Goal: Transaction & Acquisition: Purchase product/service

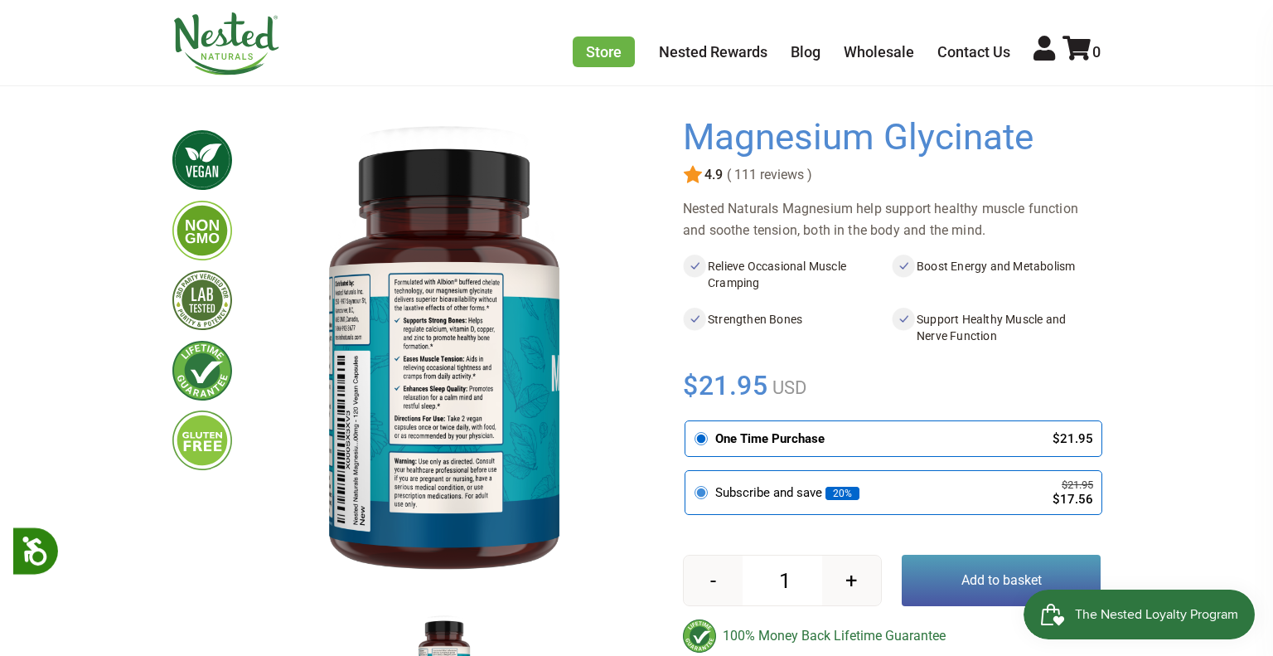
click at [706, 493] on icon at bounding box center [701, 492] width 15 height 15
click at [690, 473] on input "radio" at bounding box center [690, 473] width 0 height 0
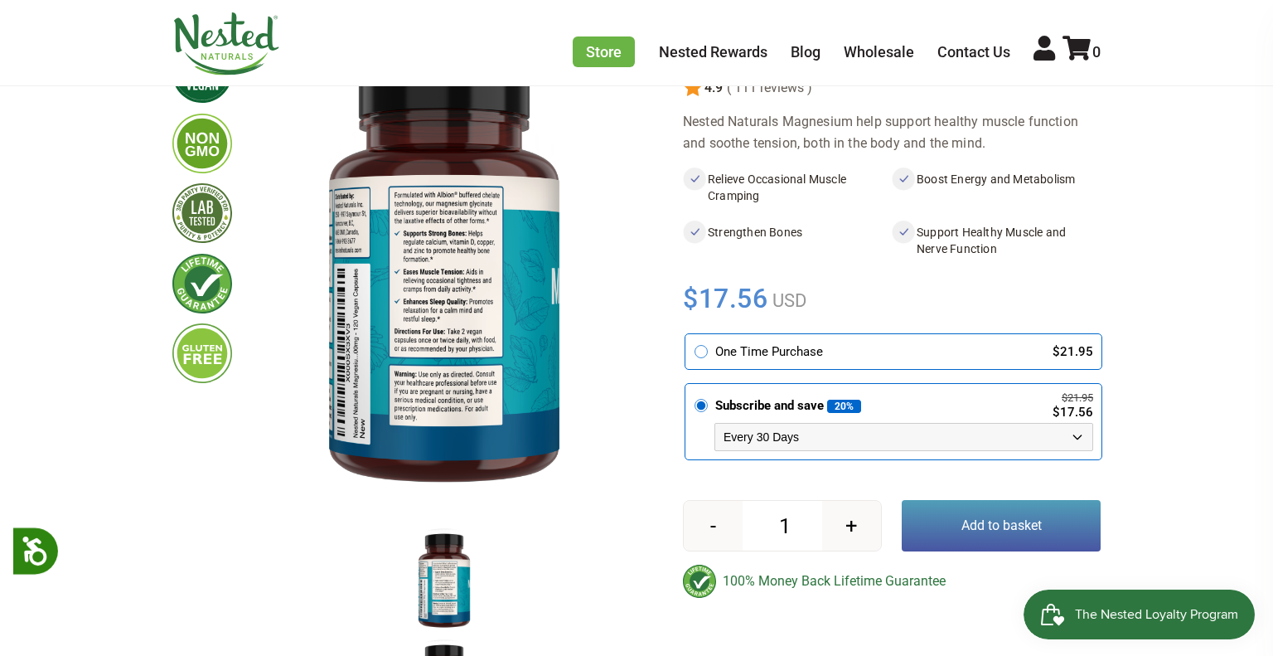
scroll to position [188, 0]
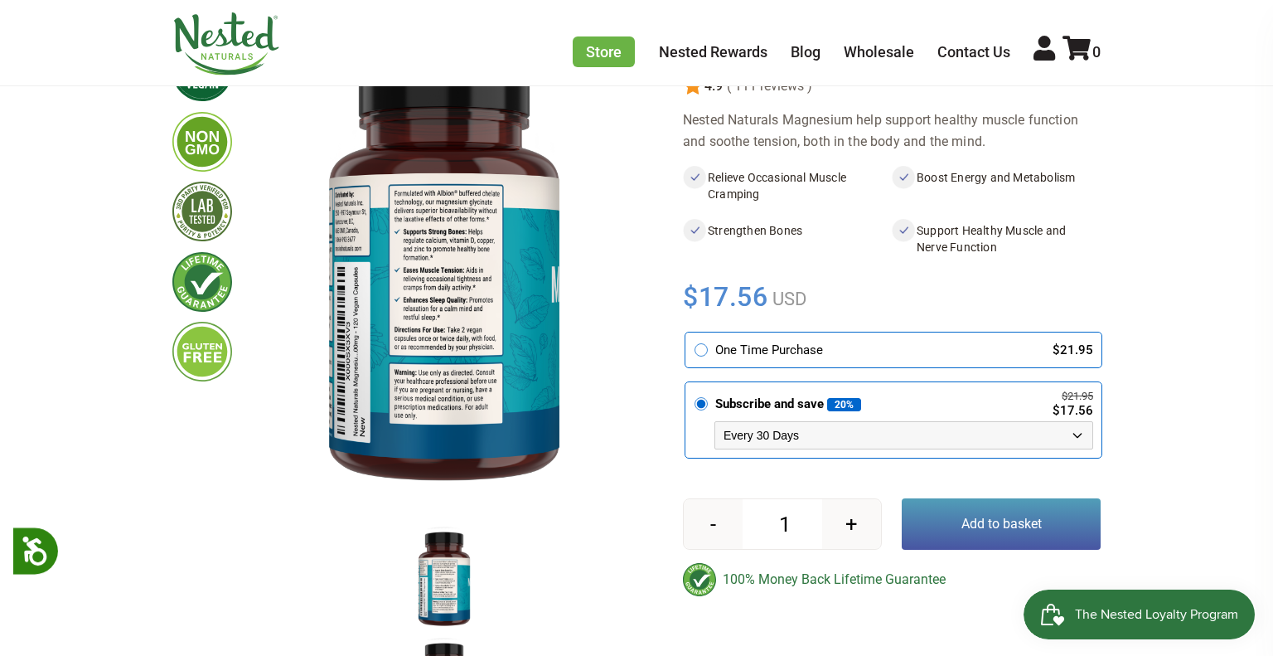
click at [957, 525] on button "Add to basket" at bounding box center [1001, 523] width 199 height 51
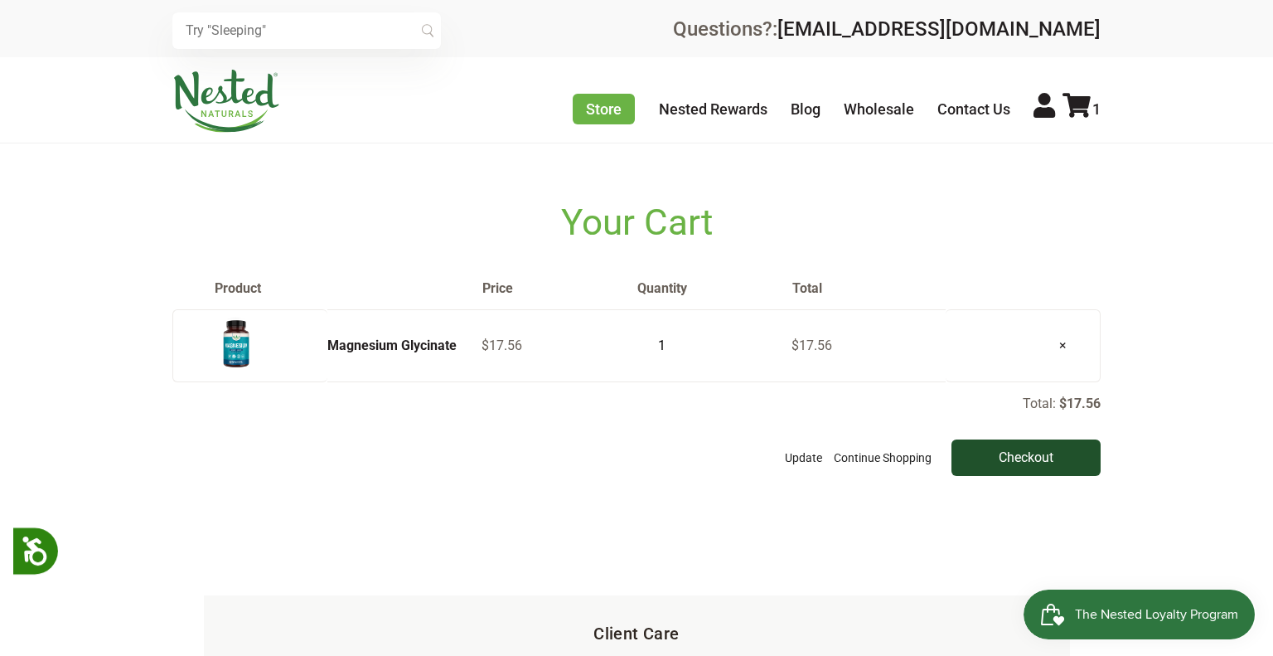
click at [1040, 457] on input "Checkout" at bounding box center [1026, 457] width 149 height 36
click at [254, 343] on img at bounding box center [236, 344] width 41 height 54
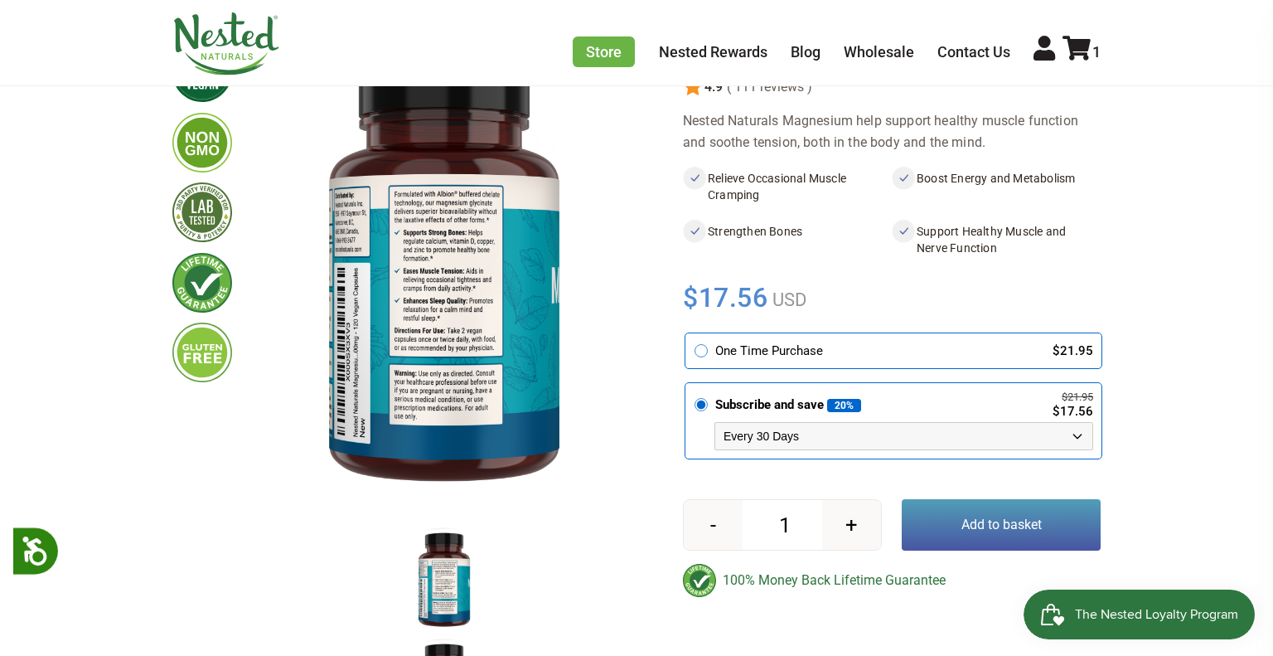
scroll to position [191, 0]
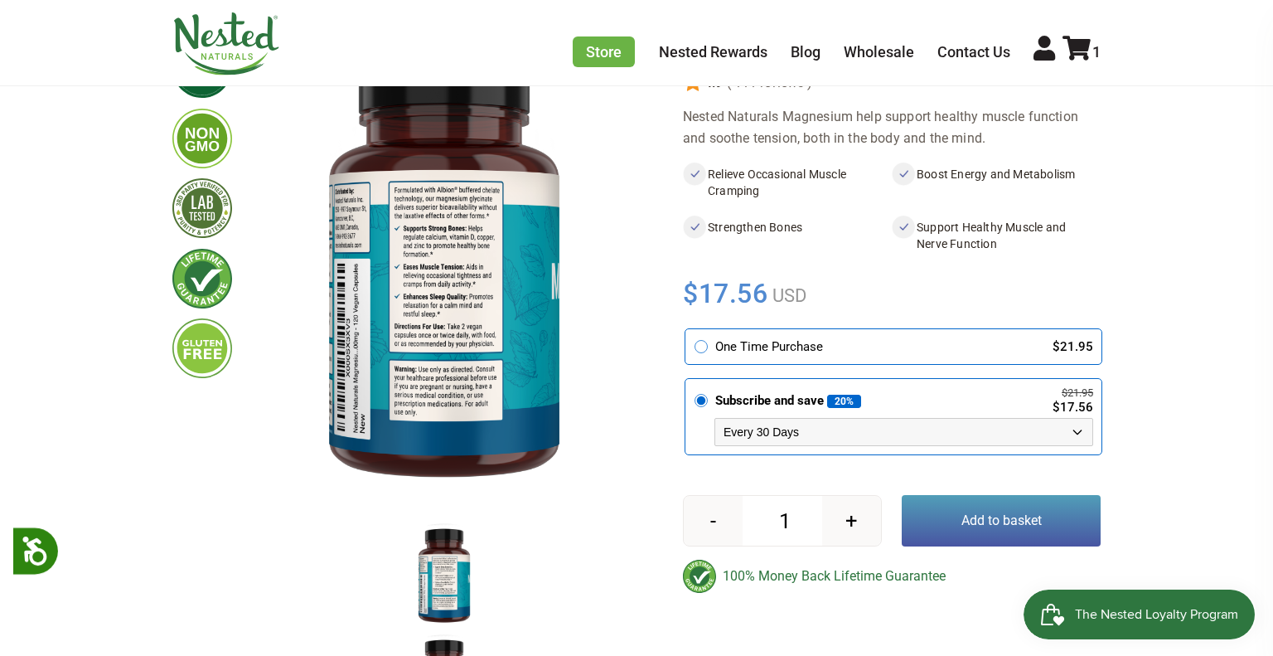
click at [446, 594] on img at bounding box center [444, 575] width 83 height 108
click at [439, 550] on img at bounding box center [444, 575] width 83 height 108
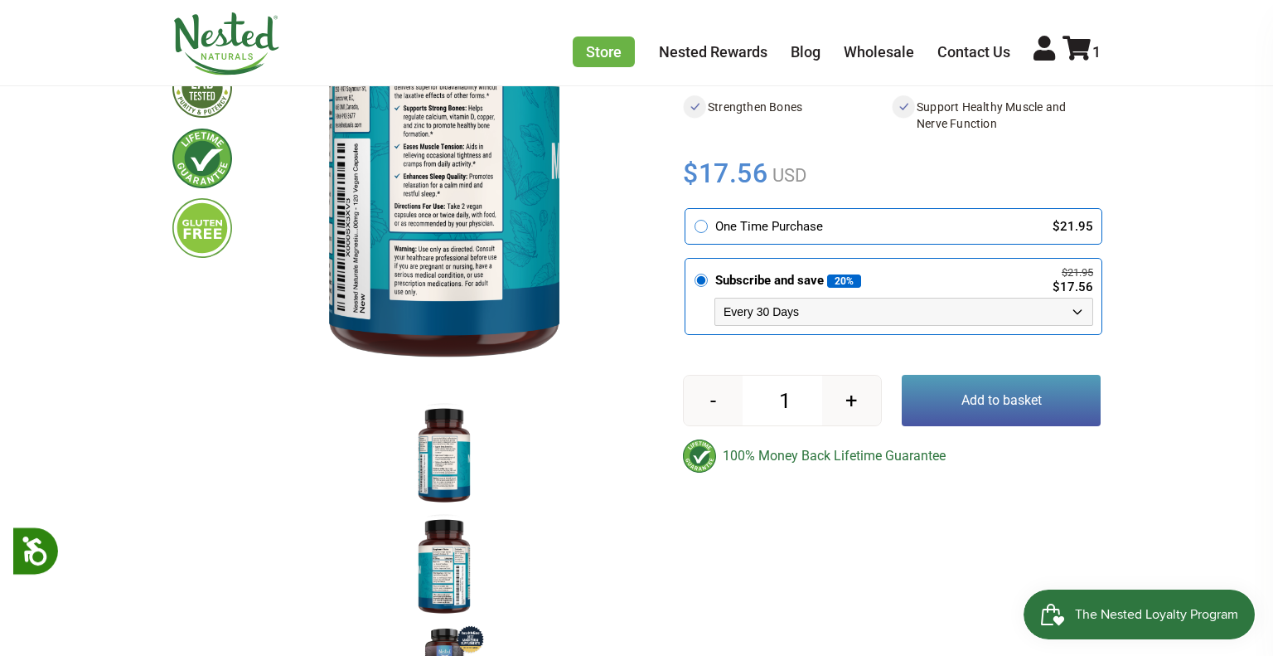
scroll to position [353, 0]
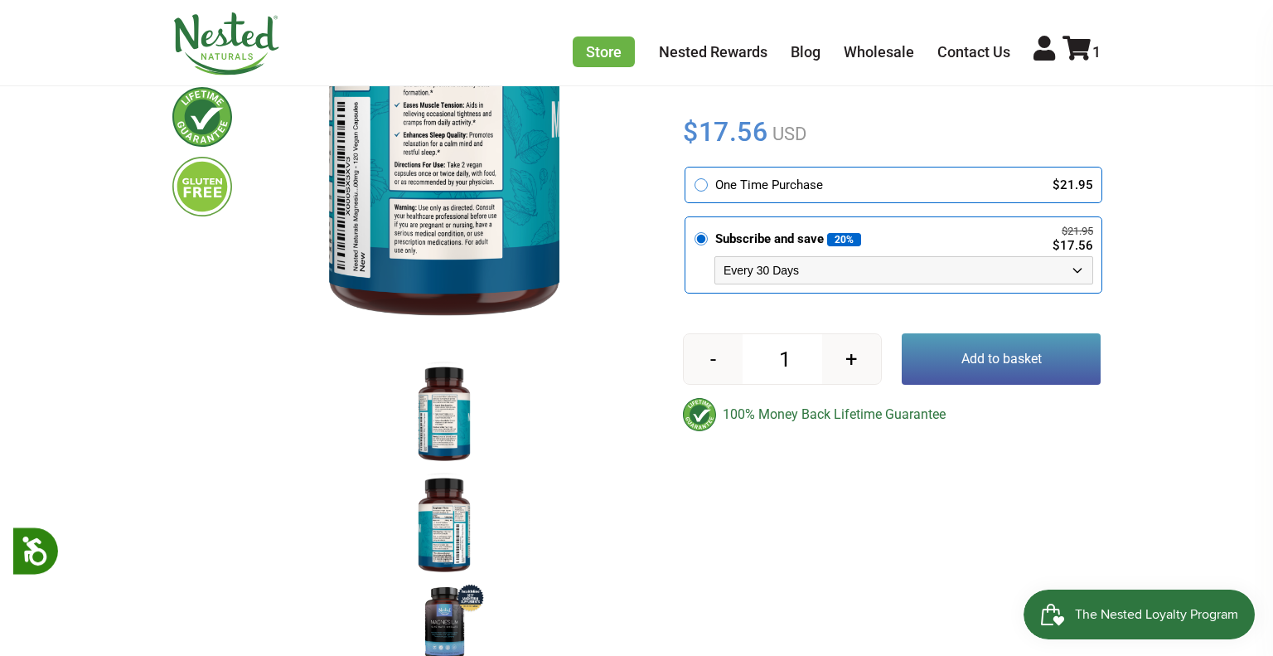
click at [439, 550] on img at bounding box center [444, 525] width 83 height 108
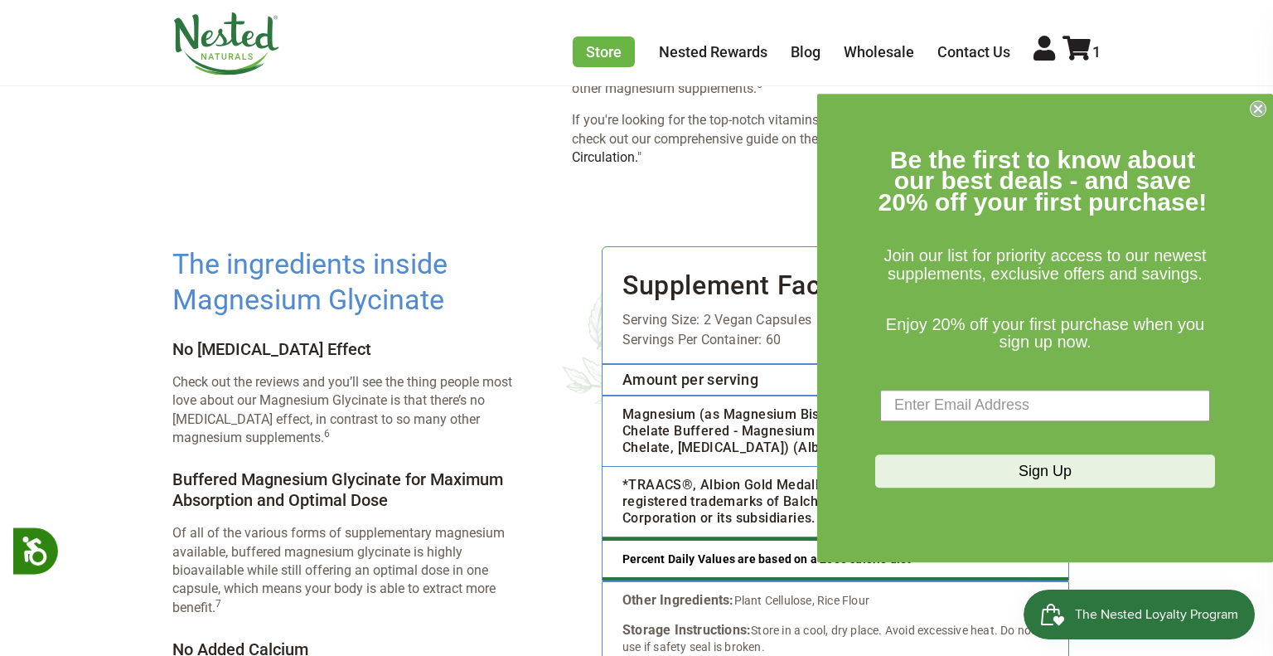
scroll to position [2772, 0]
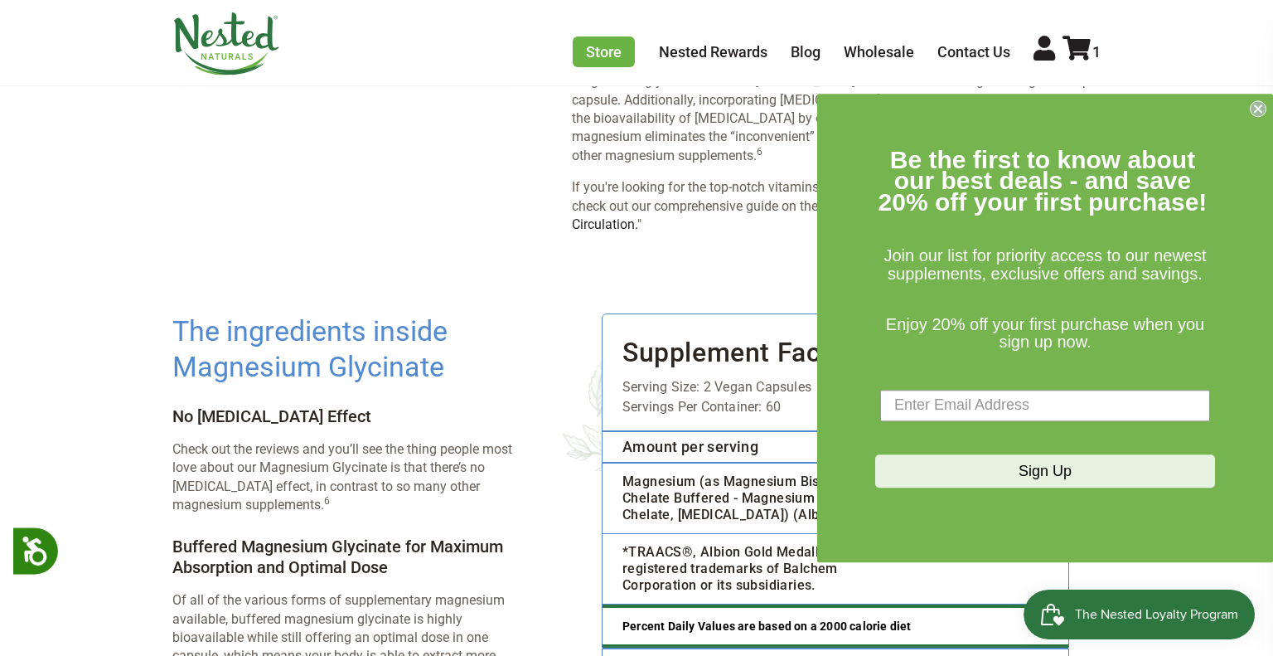
click at [1259, 113] on circle "Close dialog" at bounding box center [1259, 108] width 16 height 16
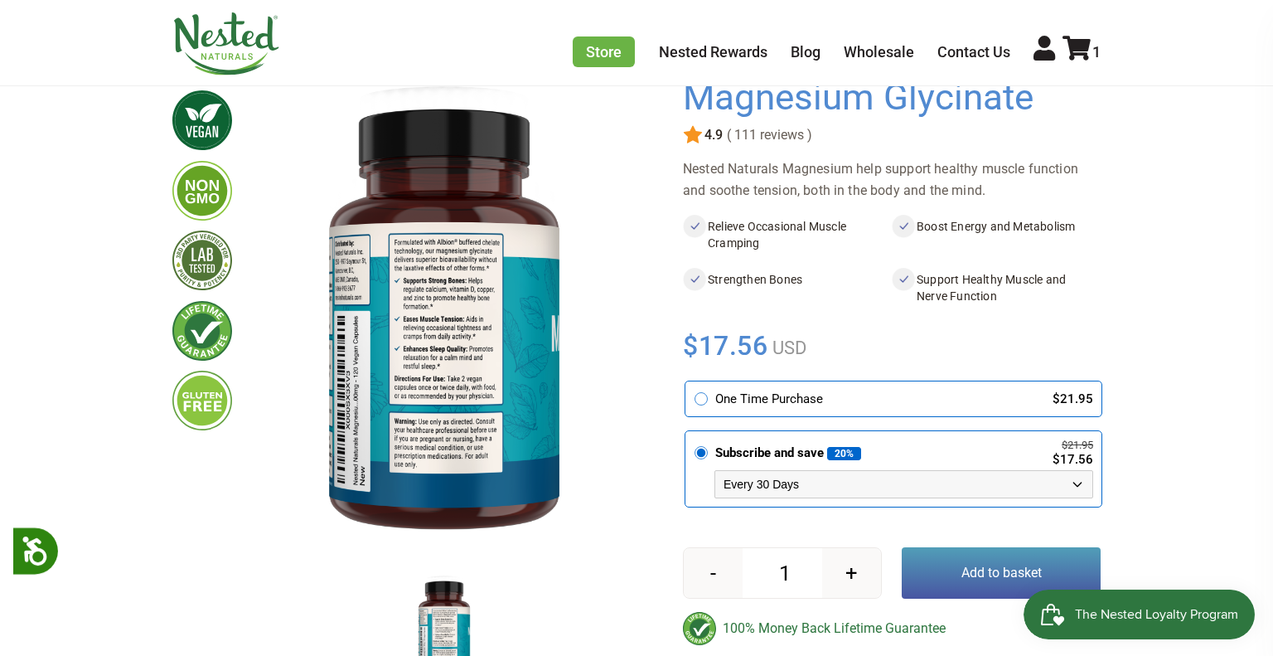
scroll to position [0, 0]
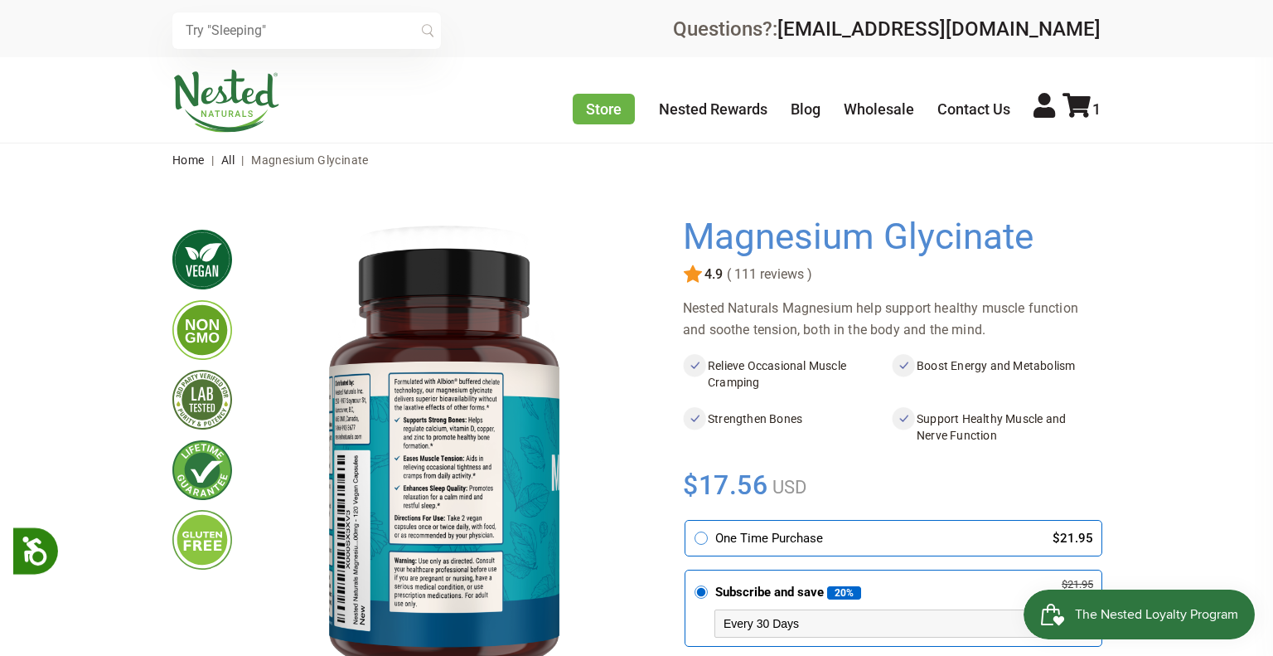
click at [470, 422] on img at bounding box center [444, 457] width 371 height 482
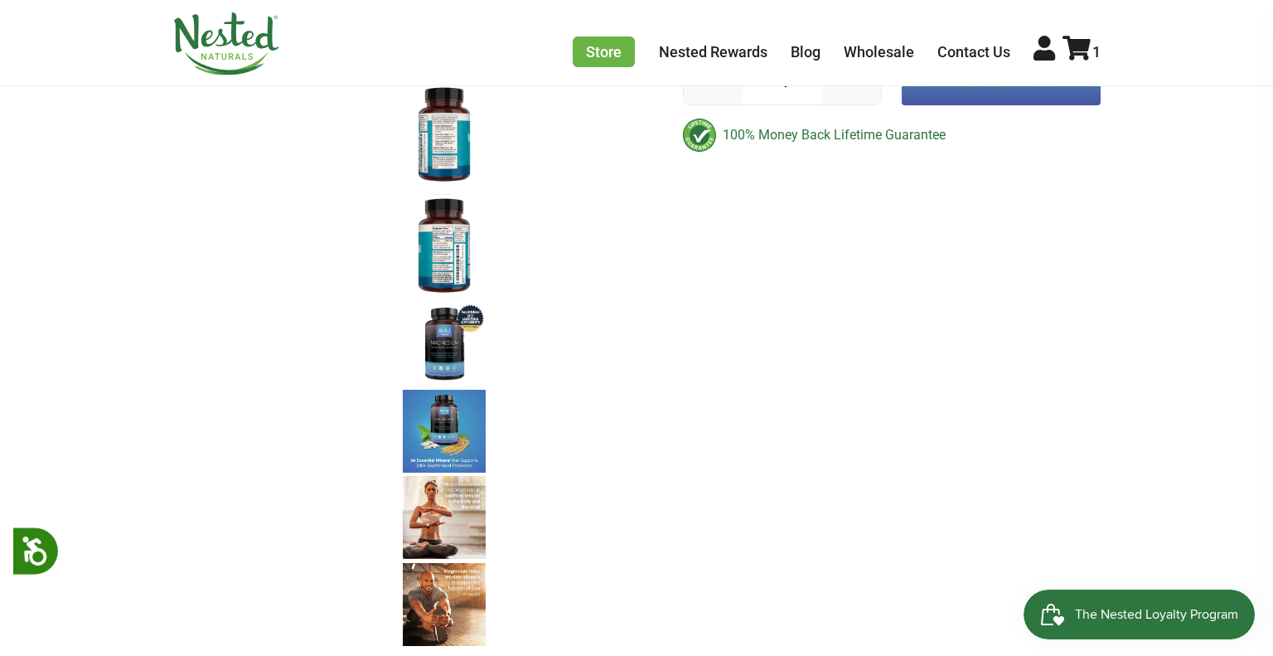
scroll to position [636, 0]
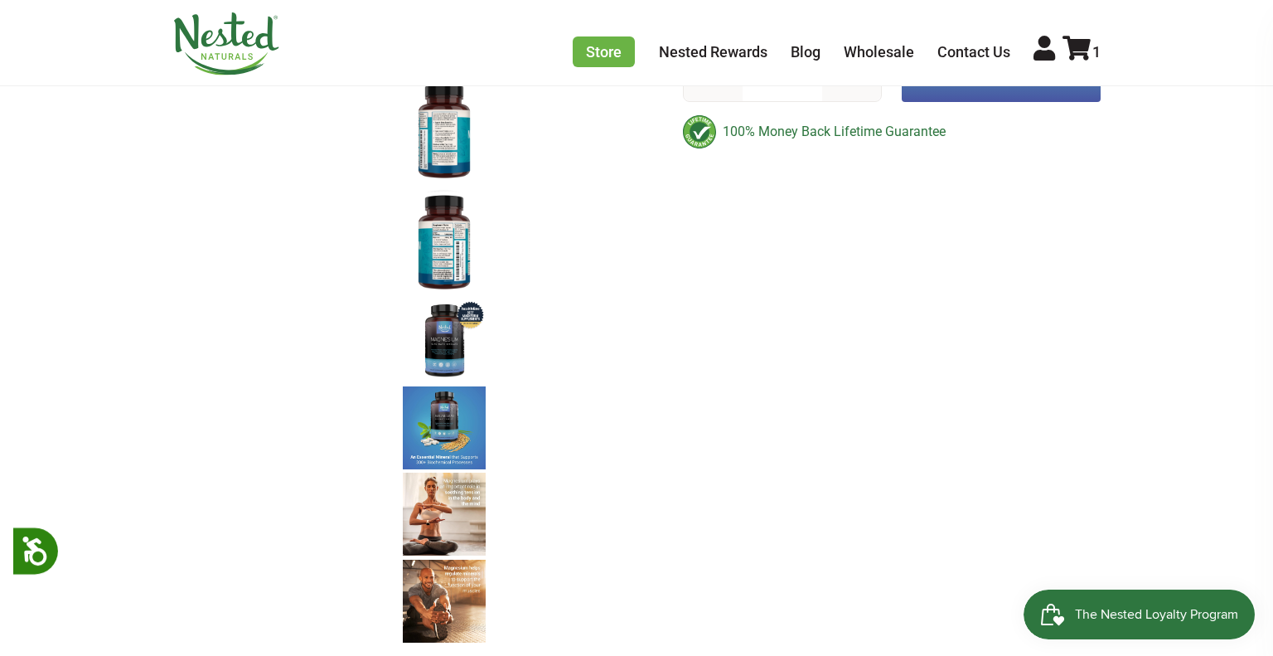
click at [448, 326] on img at bounding box center [444, 341] width 83 height 83
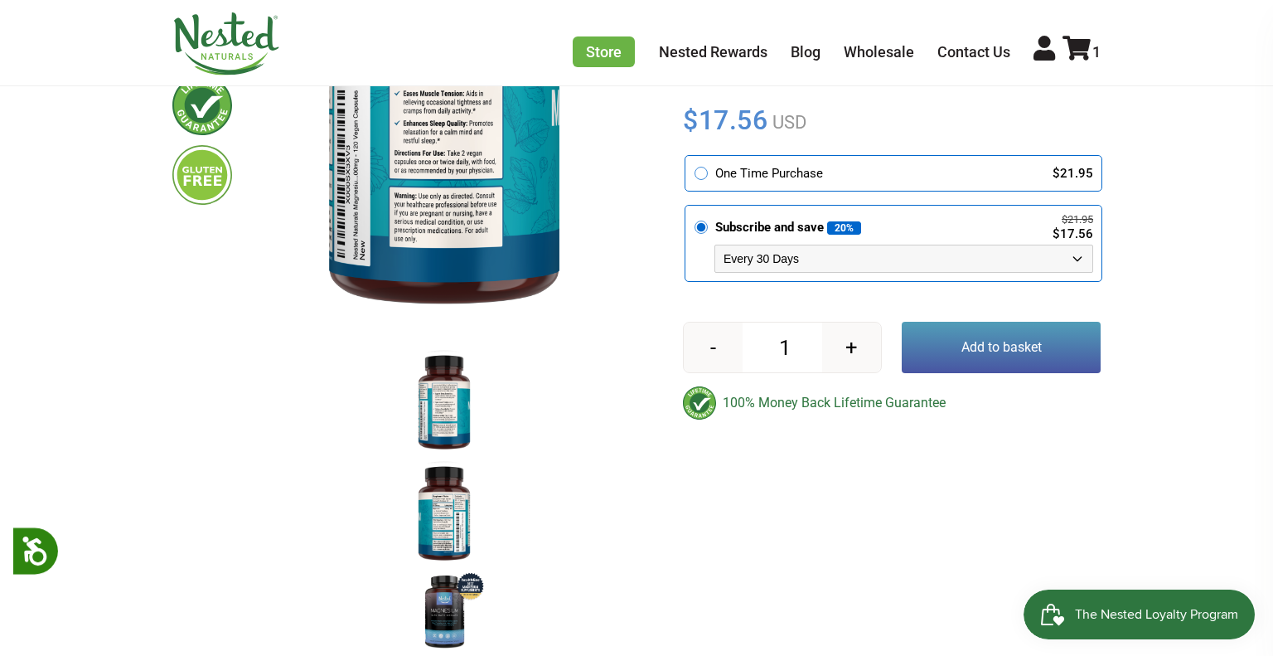
scroll to position [366, 0]
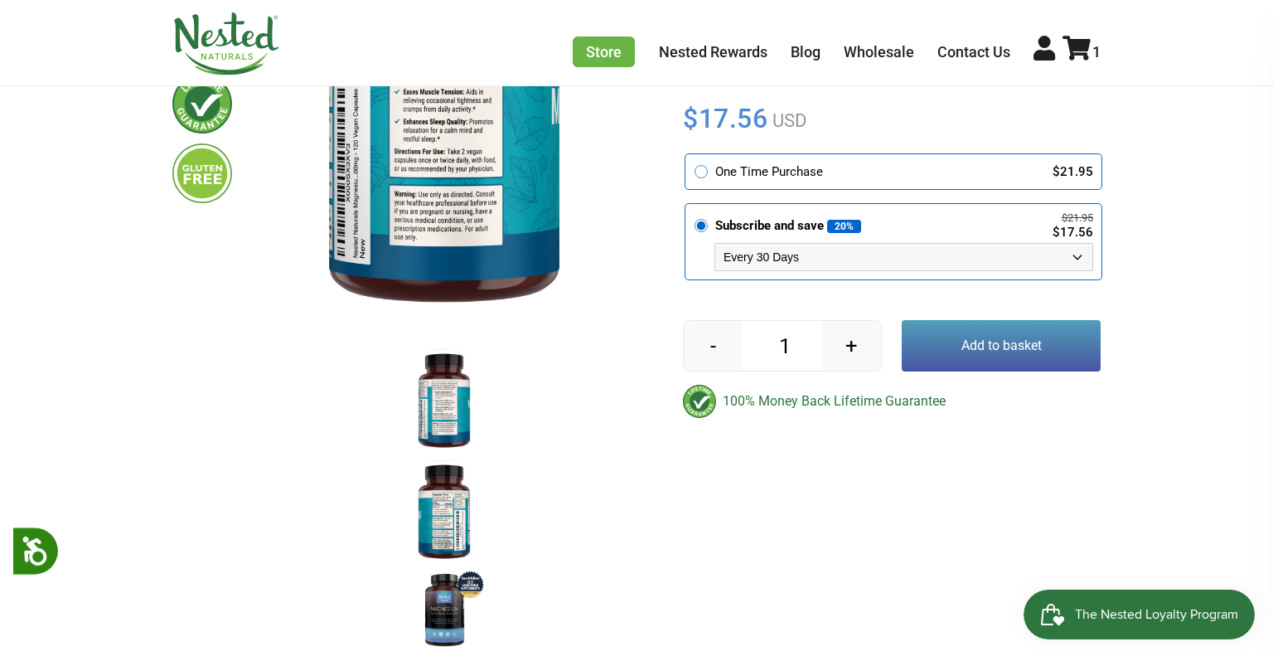
click at [451, 544] on img at bounding box center [444, 512] width 83 height 108
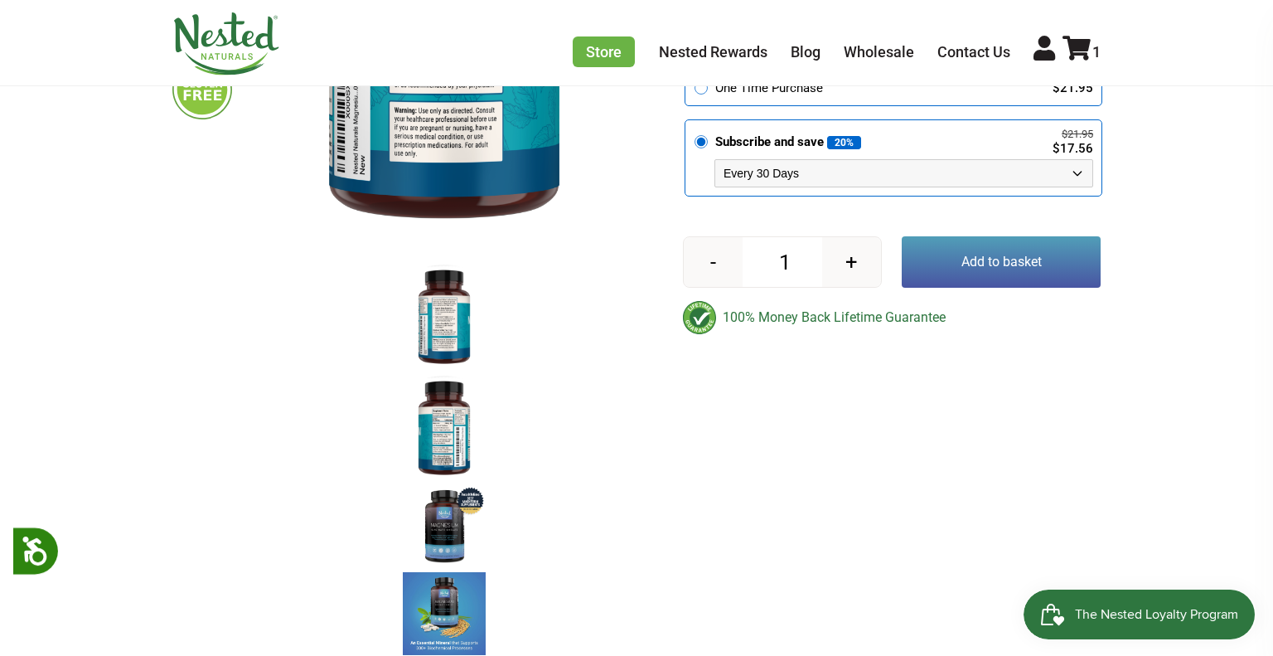
scroll to position [454, 0]
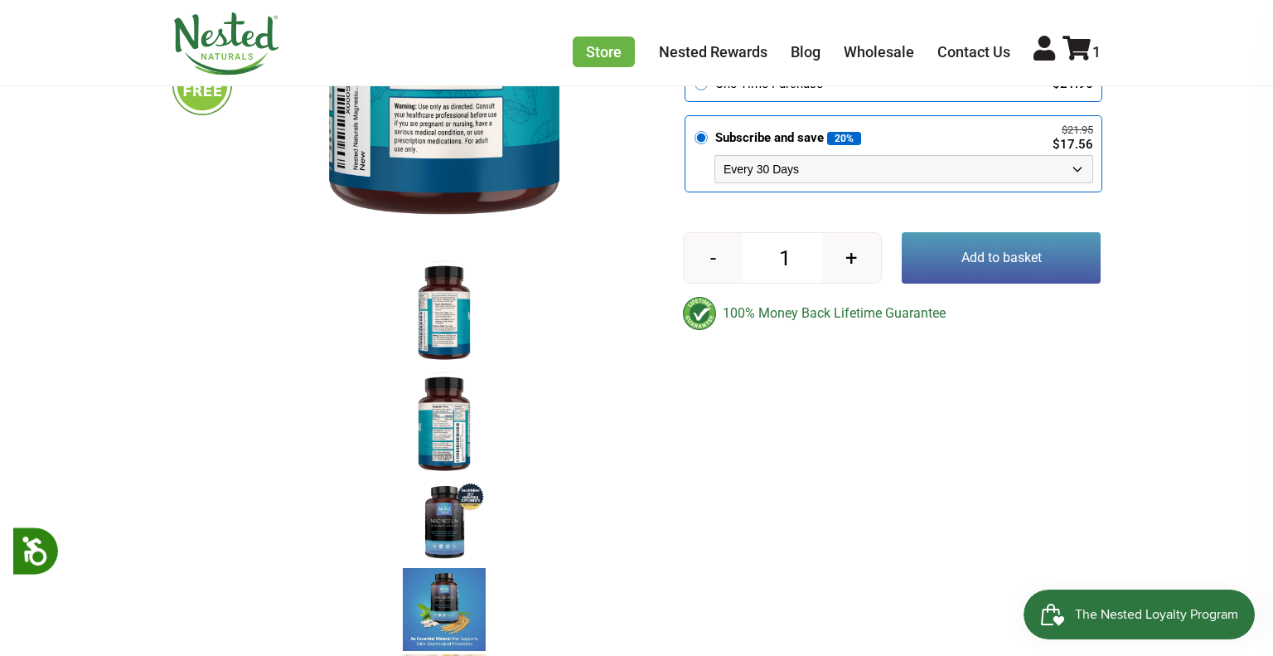
click at [433, 551] on img at bounding box center [444, 523] width 83 height 83
click at [448, 587] on img at bounding box center [444, 609] width 83 height 83
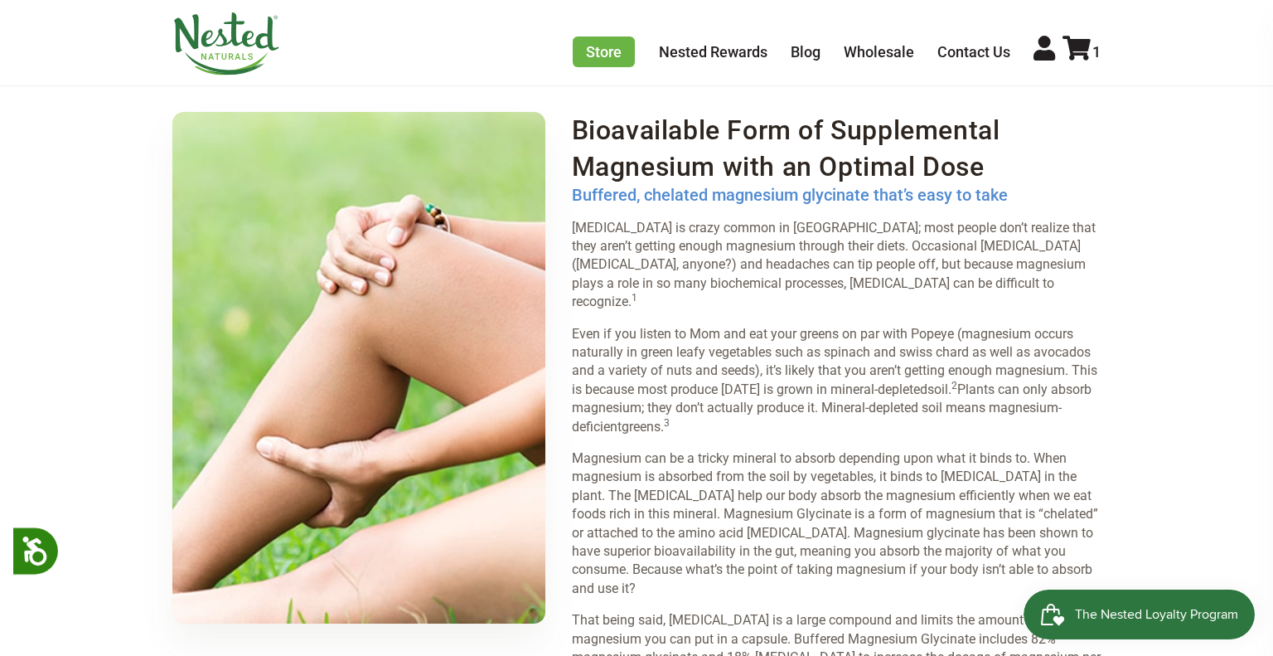
scroll to position [2186, 0]
